Goal: Check status

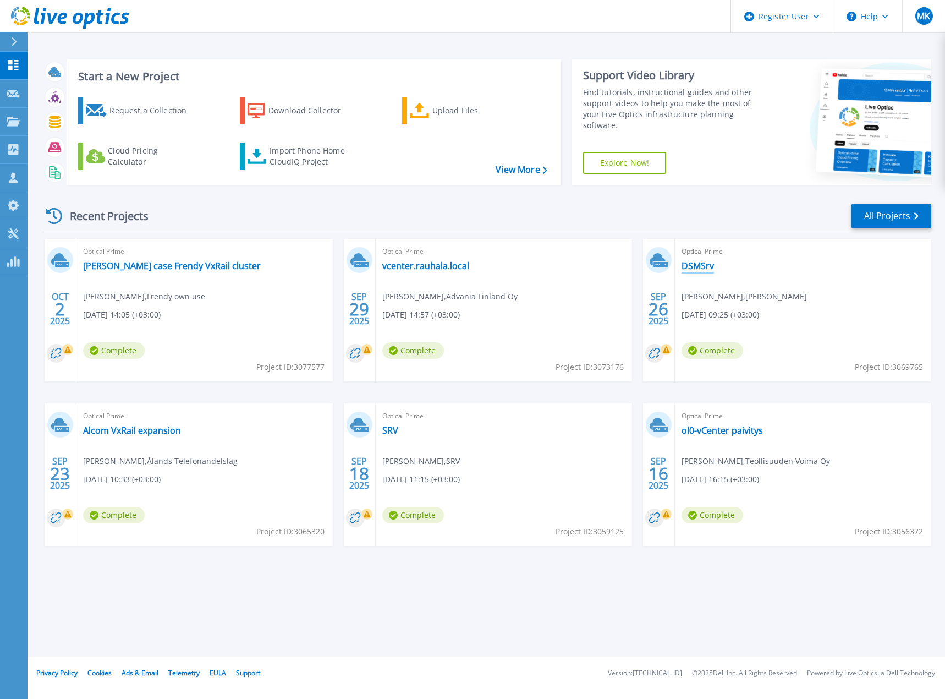
click at [701, 263] on link "DSMSrv" at bounding box center [698, 265] width 32 height 11
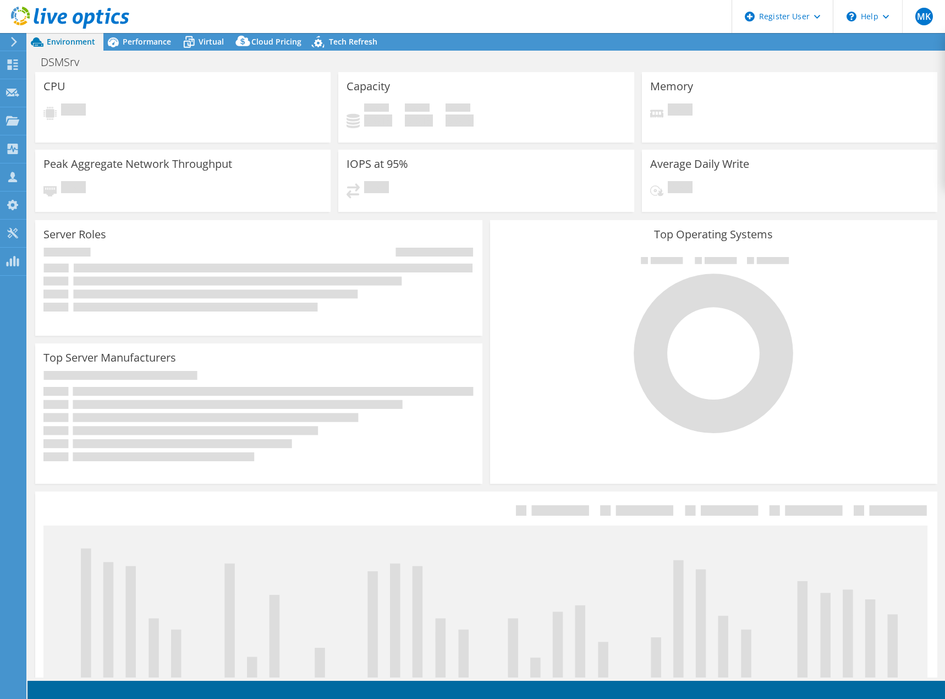
select select "EUFrankfurt"
select select "EUR"
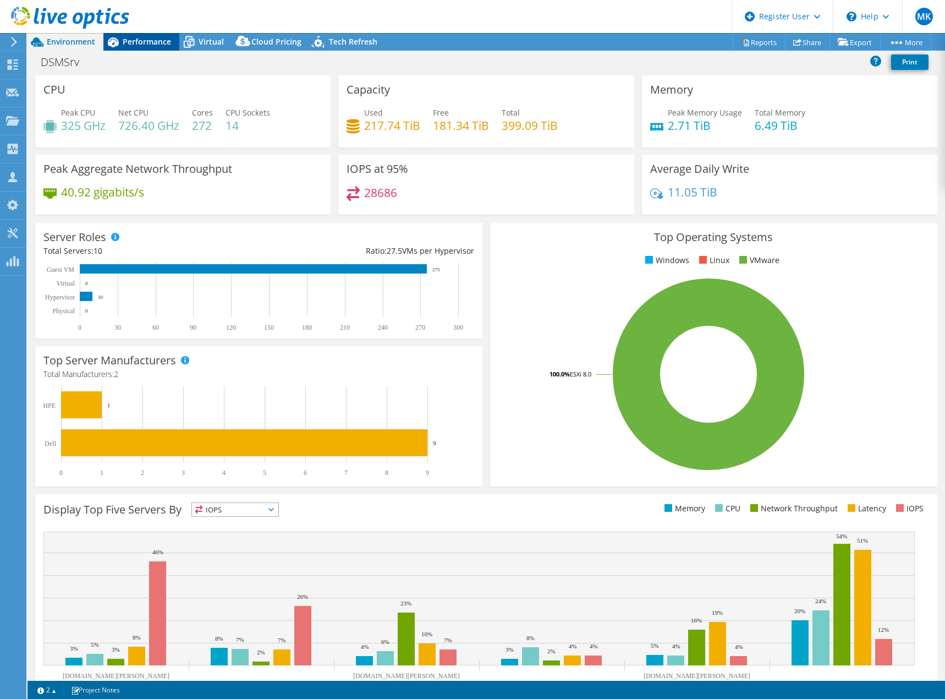
click at [150, 40] on span "Performance" at bounding box center [147, 41] width 48 height 10
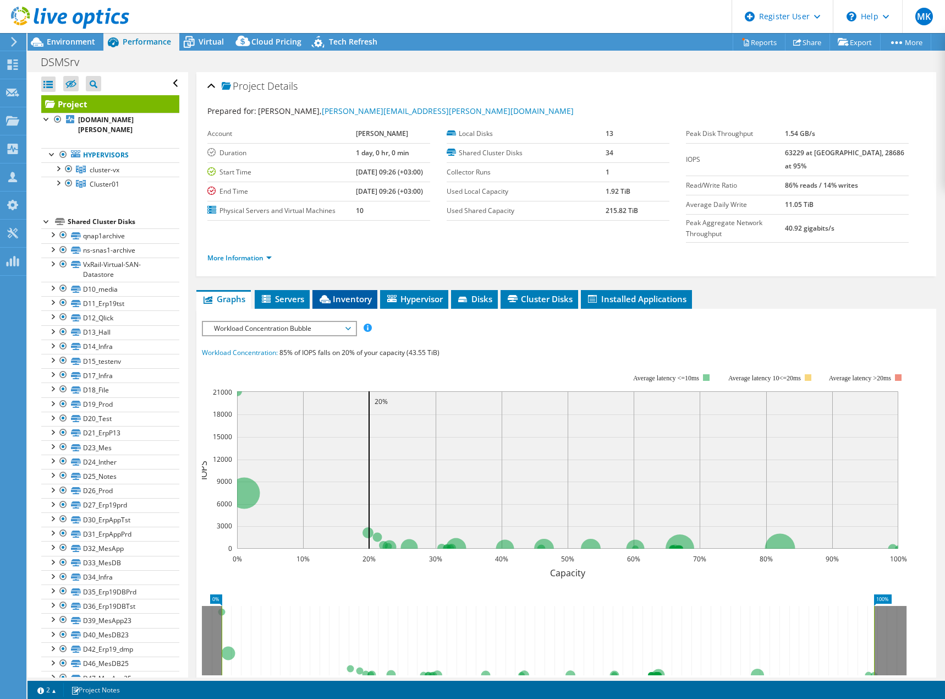
click at [344, 293] on span "Inventory" at bounding box center [345, 298] width 54 height 11
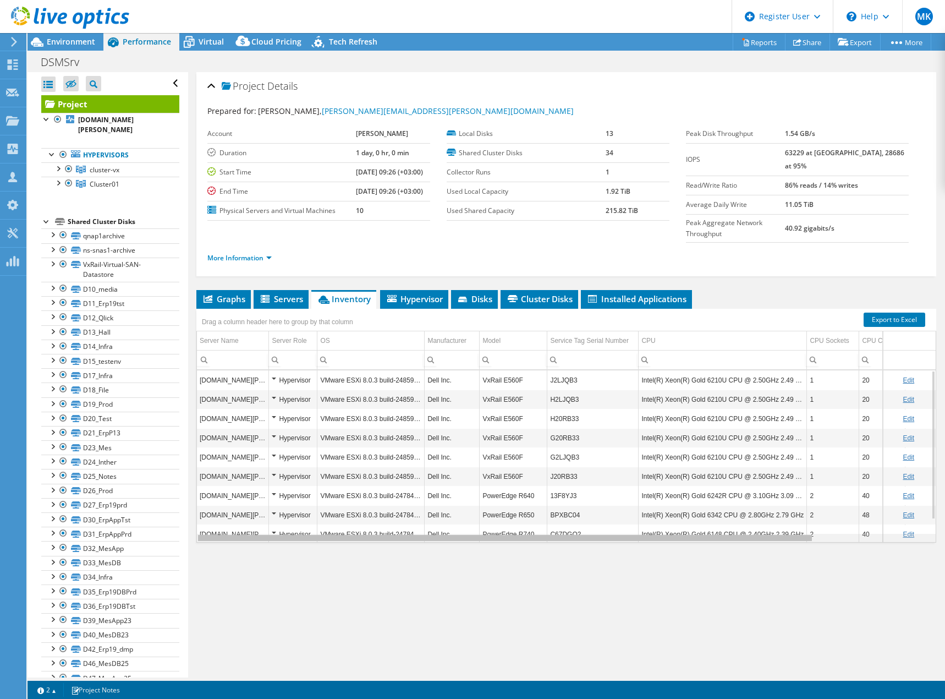
drag, startPoint x: 714, startPoint y: 516, endPoint x: 725, endPoint y: 512, distance: 11.7
click at [725, 512] on body "MK Dell User [PERSON_NAME] [EMAIL_ADDRESS][DOMAIN_NAME] Dell My Profile Log Out…" at bounding box center [472, 349] width 945 height 699
